Goal: Check status: Check status

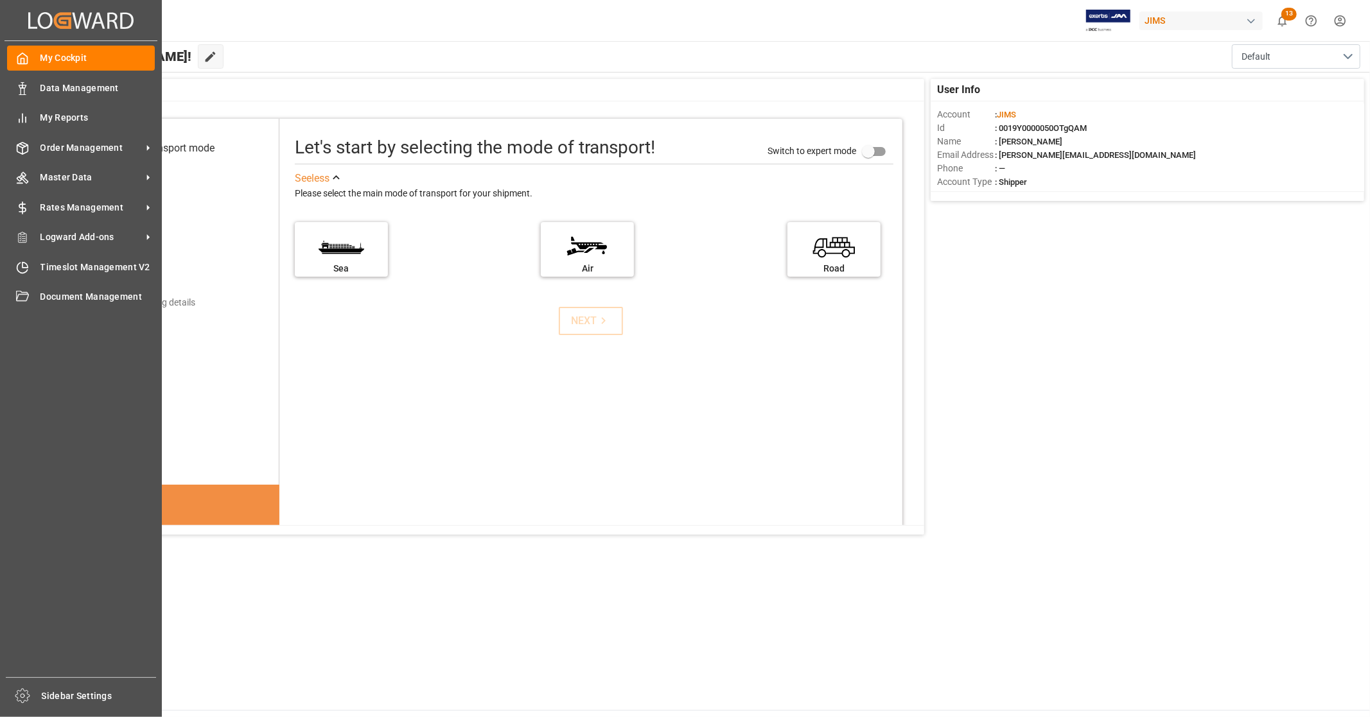
click at [72, 149] on span "Order Management" at bounding box center [90, 147] width 101 height 13
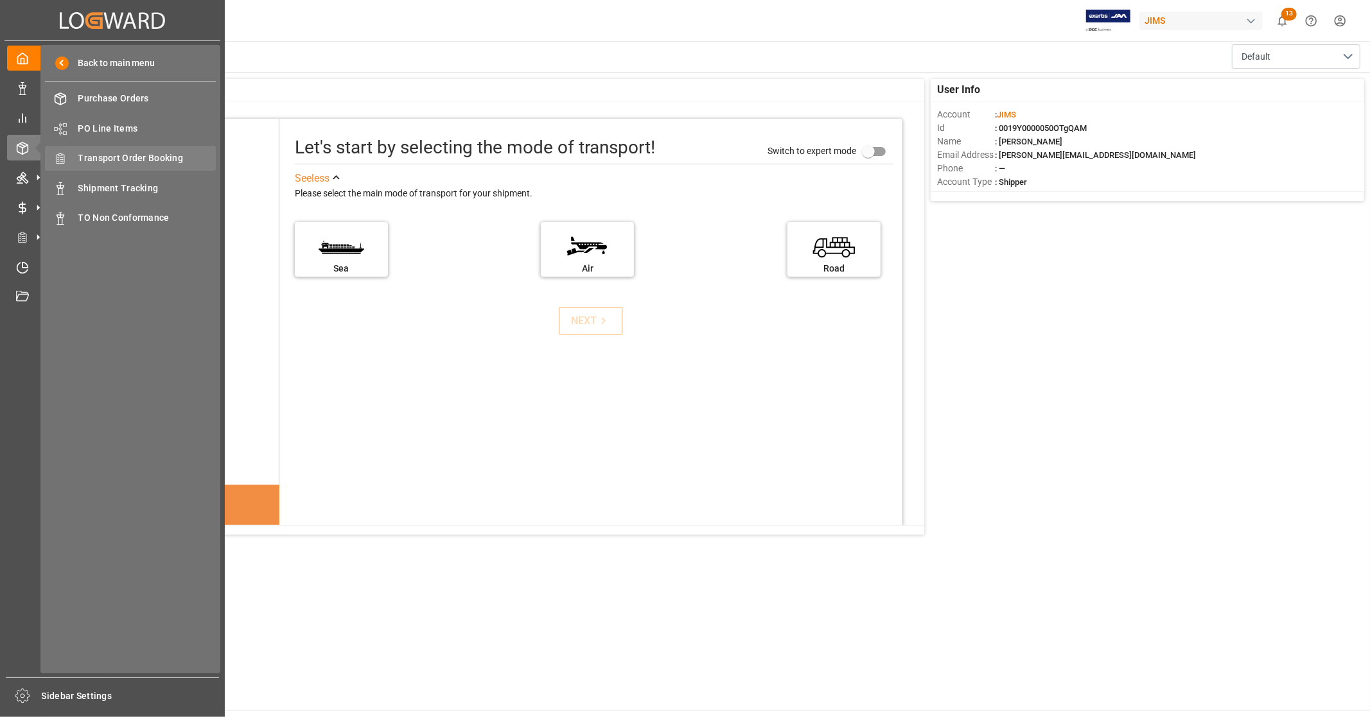
click at [148, 156] on span "Transport Order Booking" at bounding box center [147, 158] width 138 height 13
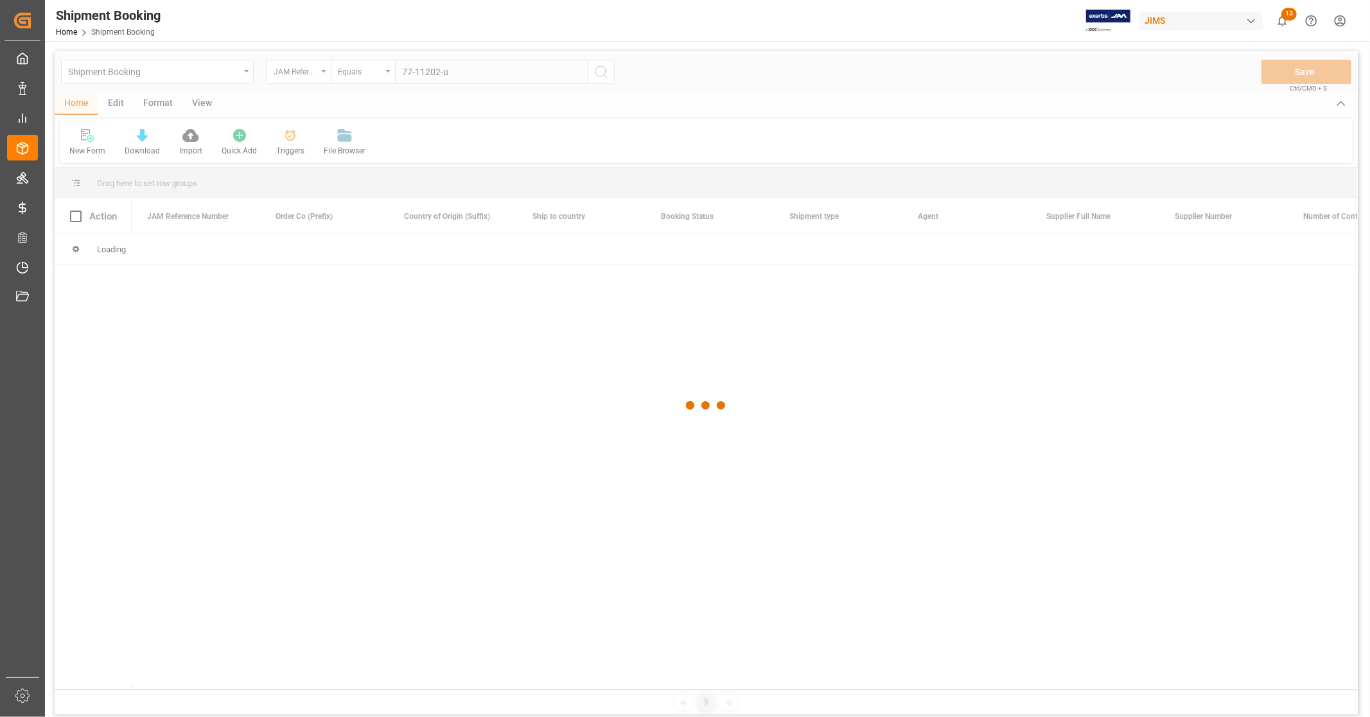
type input "77-11202-us"
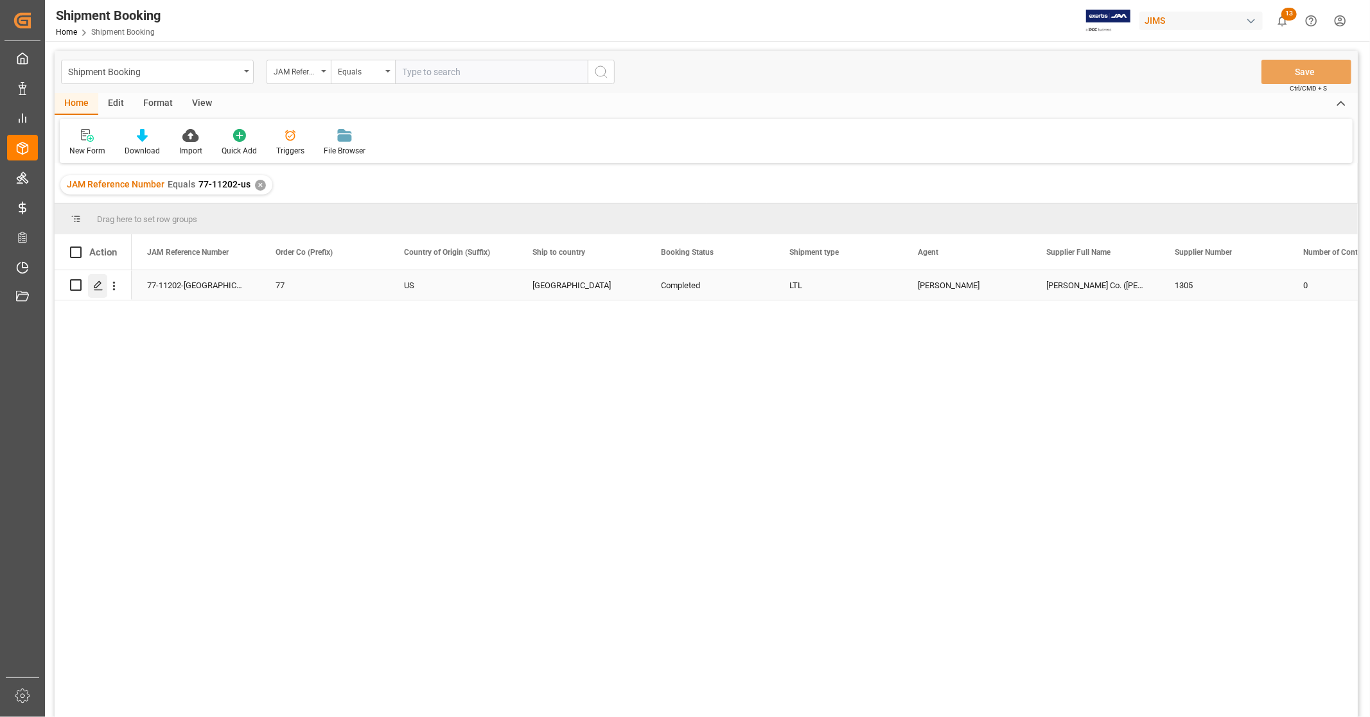
click at [100, 286] on icon "Press SPACE to select this row." at bounding box center [98, 286] width 10 height 10
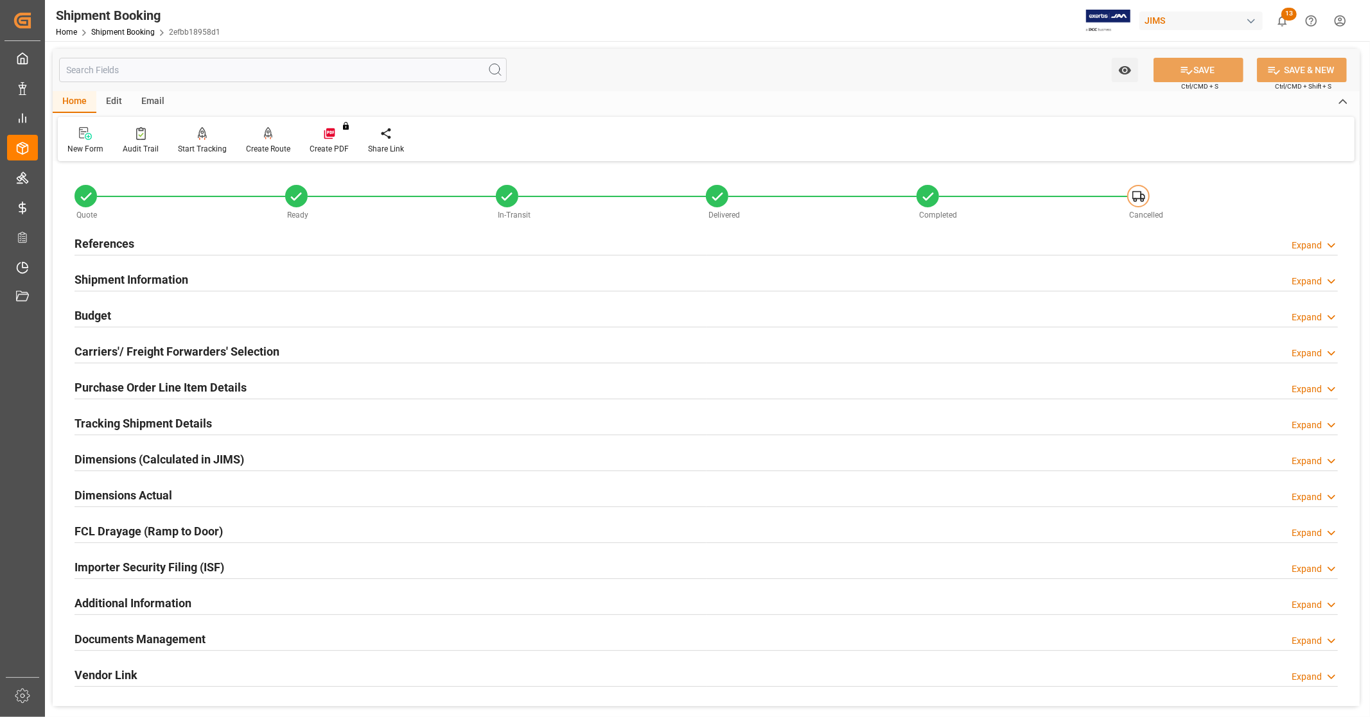
click at [134, 241] on div "References Expand" at bounding box center [706, 243] width 1263 height 24
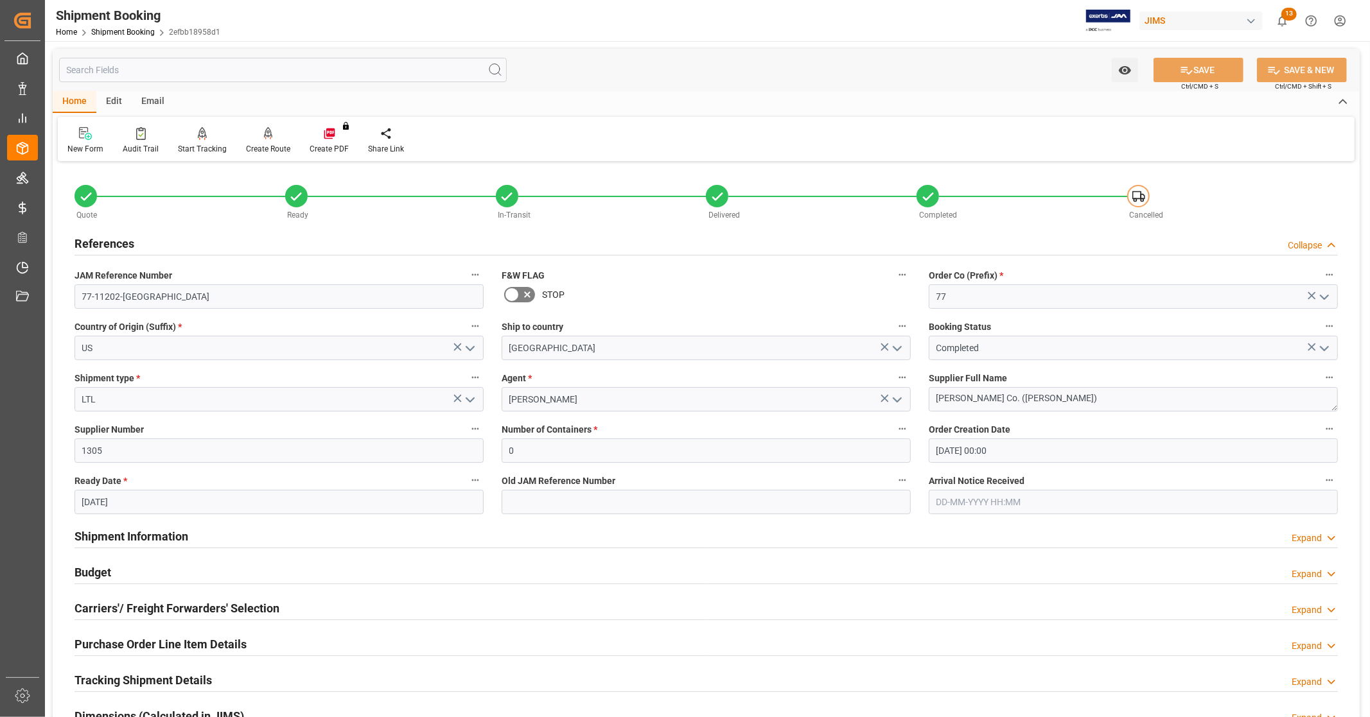
click at [134, 240] on div "References Collapse" at bounding box center [706, 243] width 1263 height 24
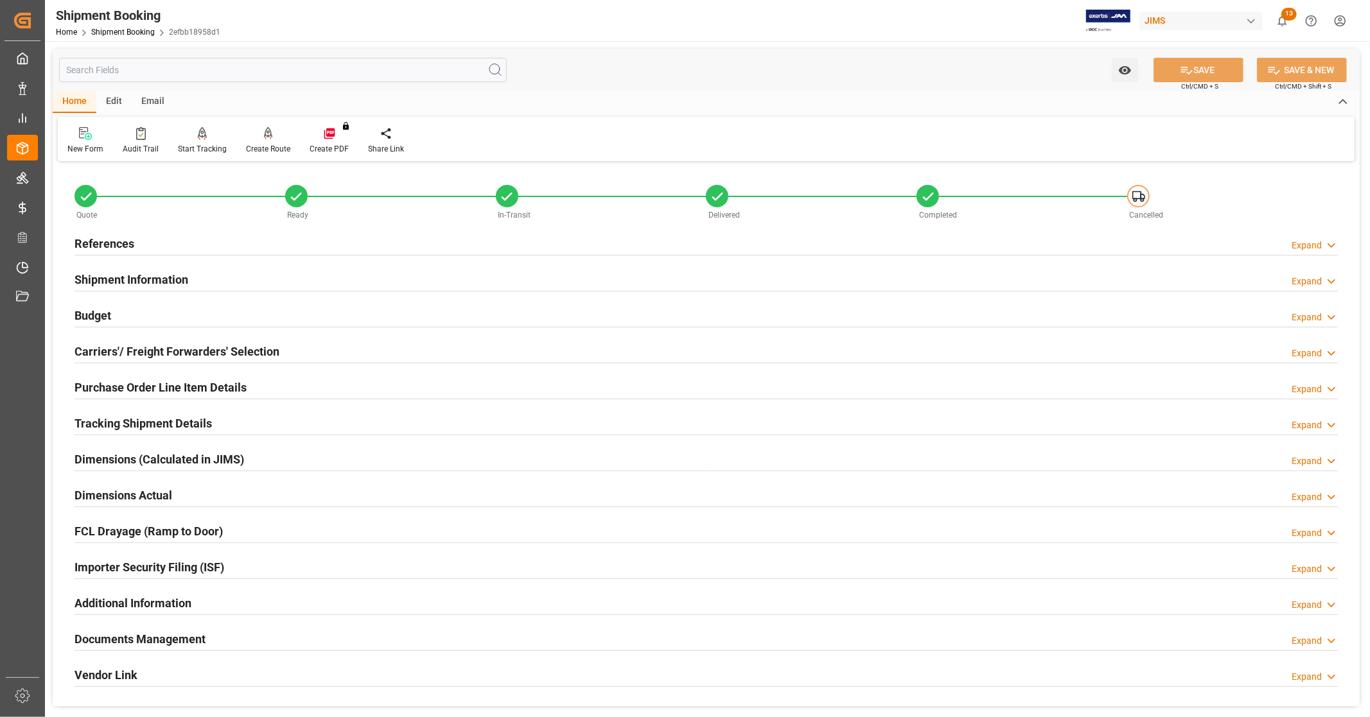
scroll to position [247, 0]
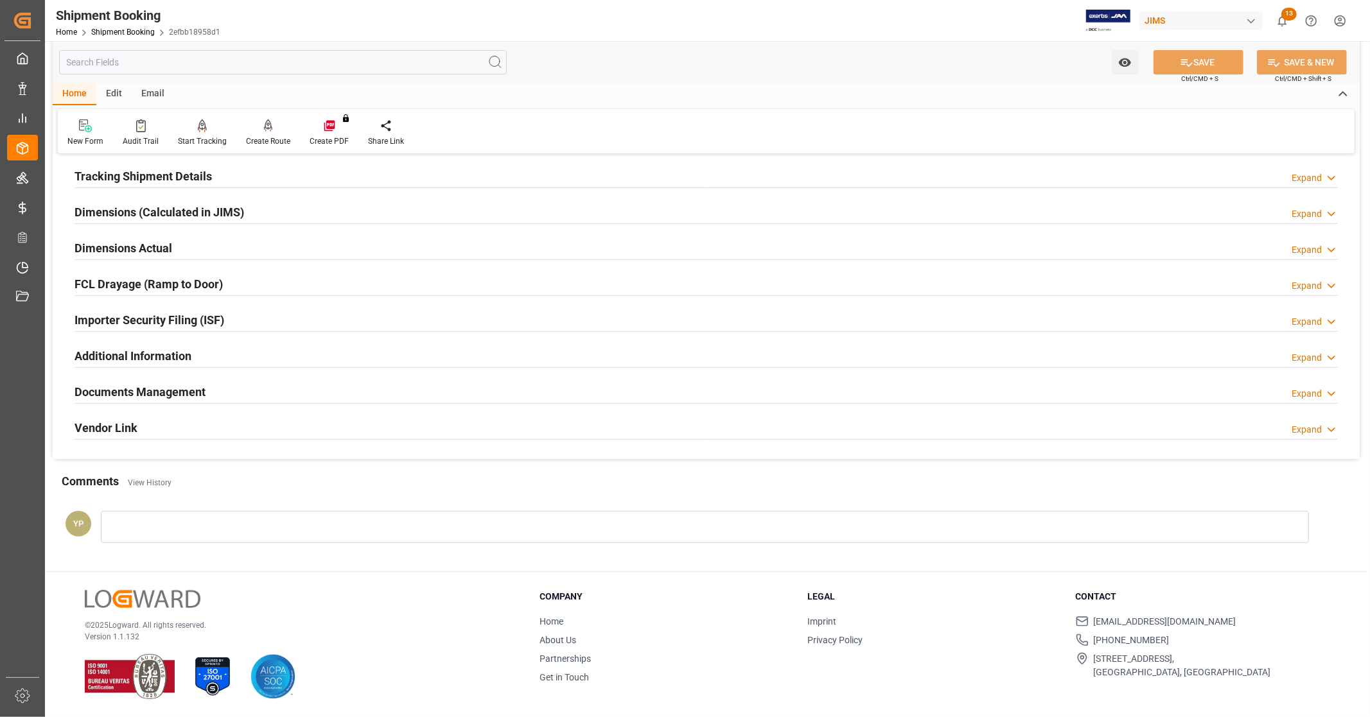
click at [165, 390] on h2 "Documents Management" at bounding box center [140, 391] width 131 height 17
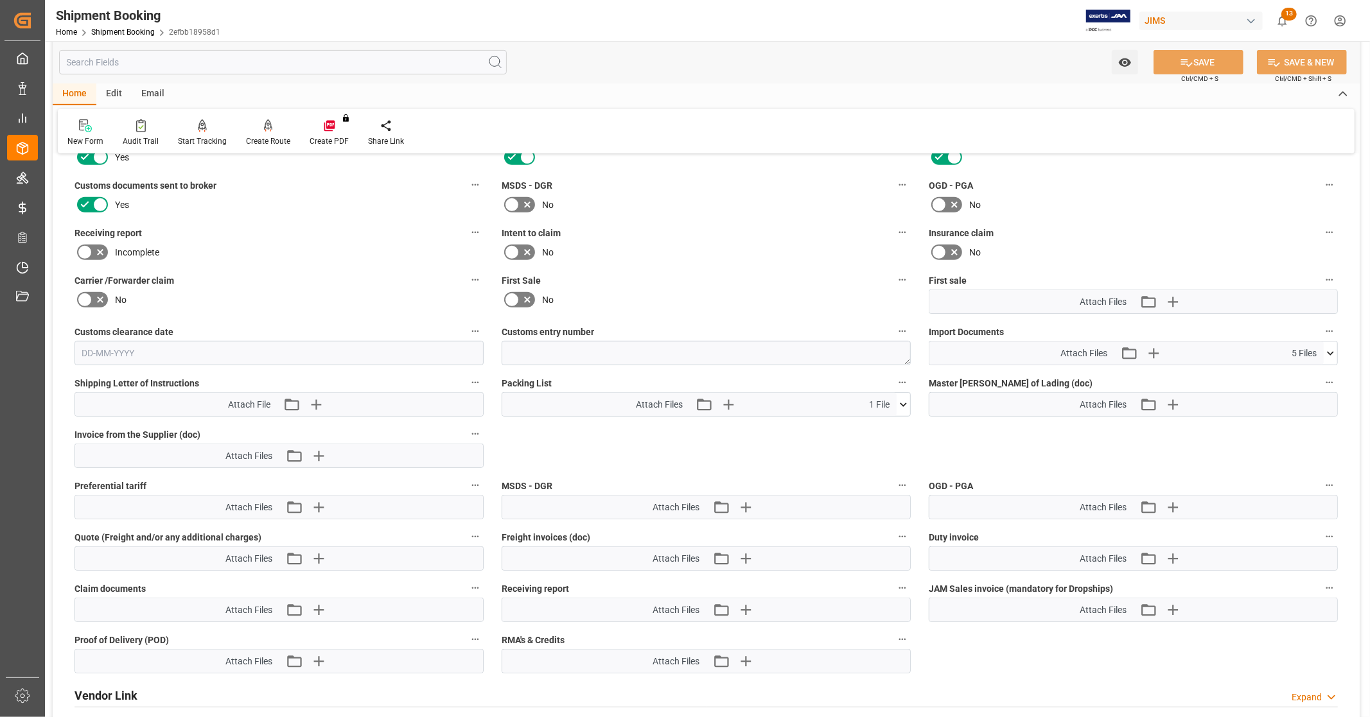
scroll to position [604, 0]
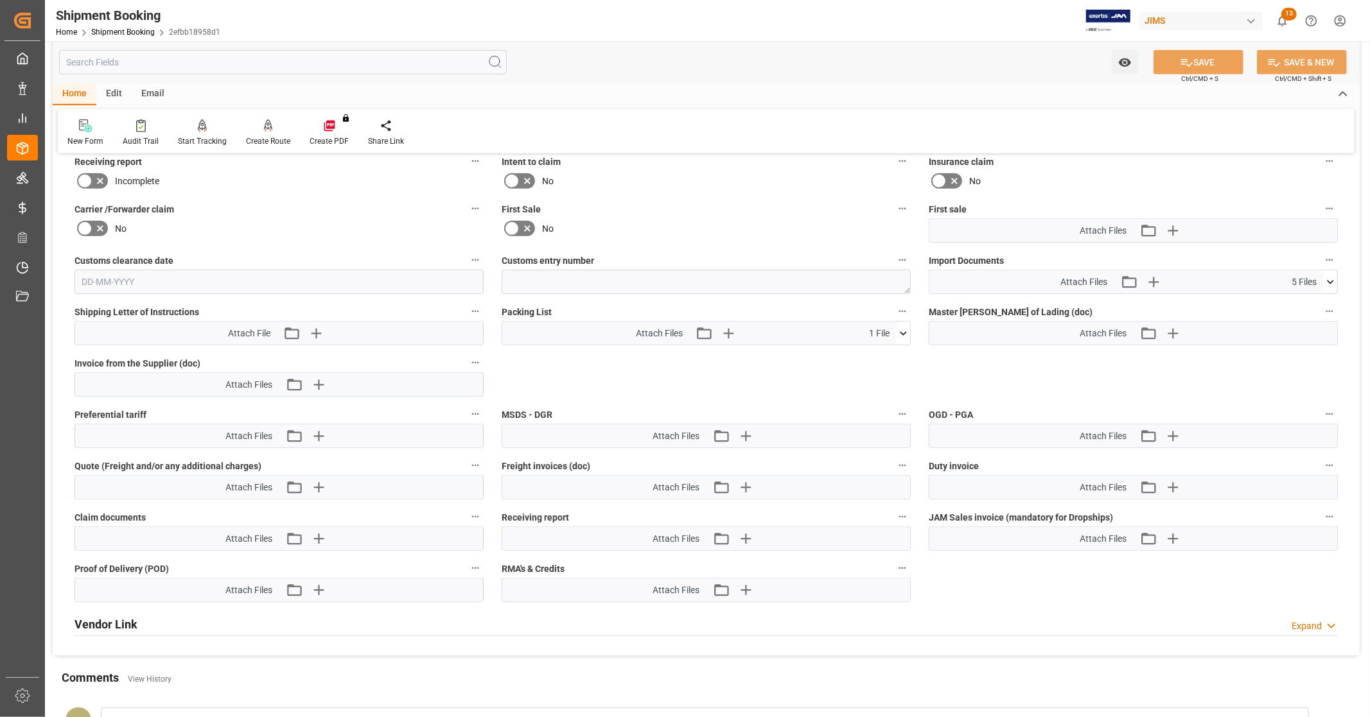
click at [1330, 277] on icon at bounding box center [1330, 282] width 13 height 13
click at [1330, 280] on icon at bounding box center [1330, 282] width 7 height 4
